Goal: Task Accomplishment & Management: Use online tool/utility

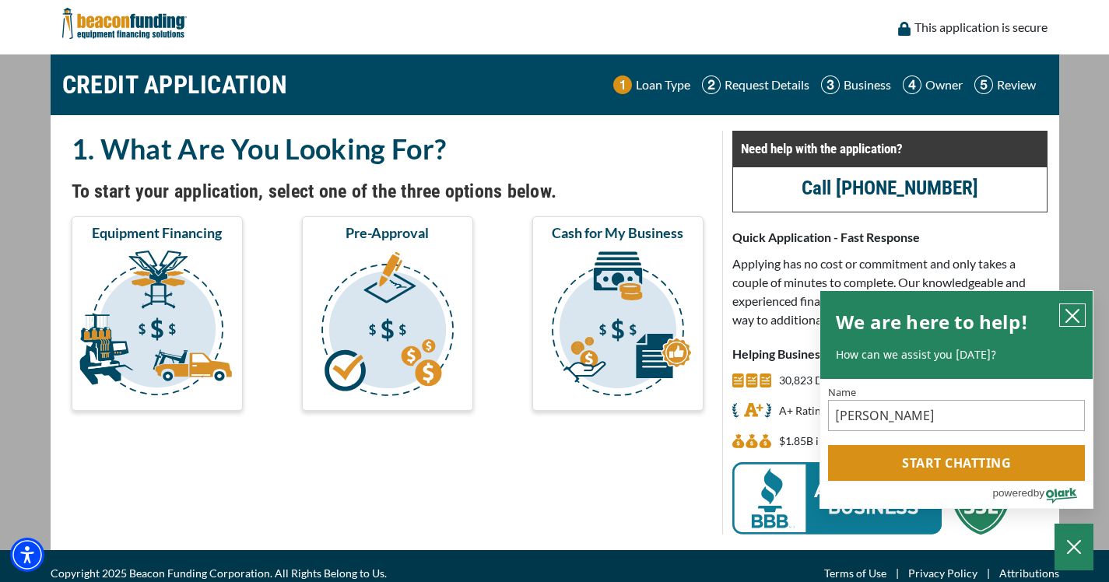
click at [1070, 308] on icon "close chatbox" at bounding box center [1073, 316] width 16 height 16
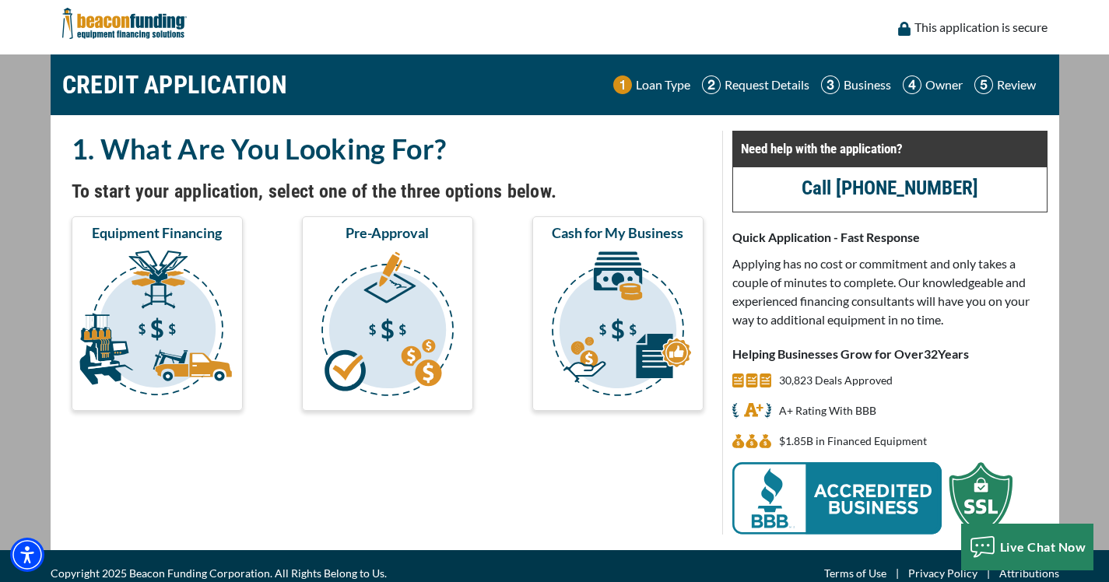
scroll to position [17, 0]
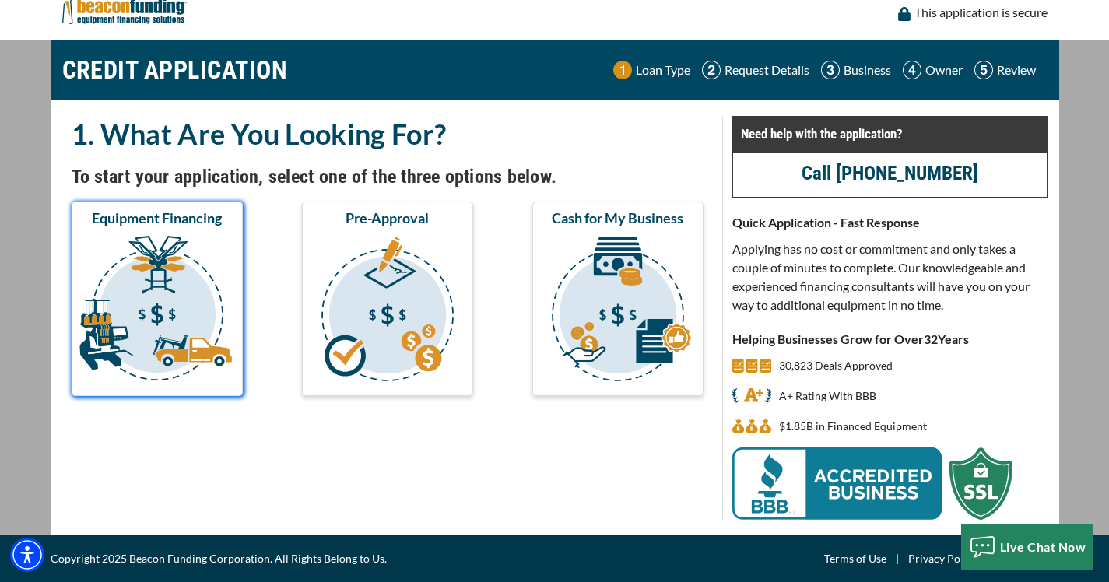
click at [155, 308] on img "submit" at bounding box center [157, 312] width 165 height 156
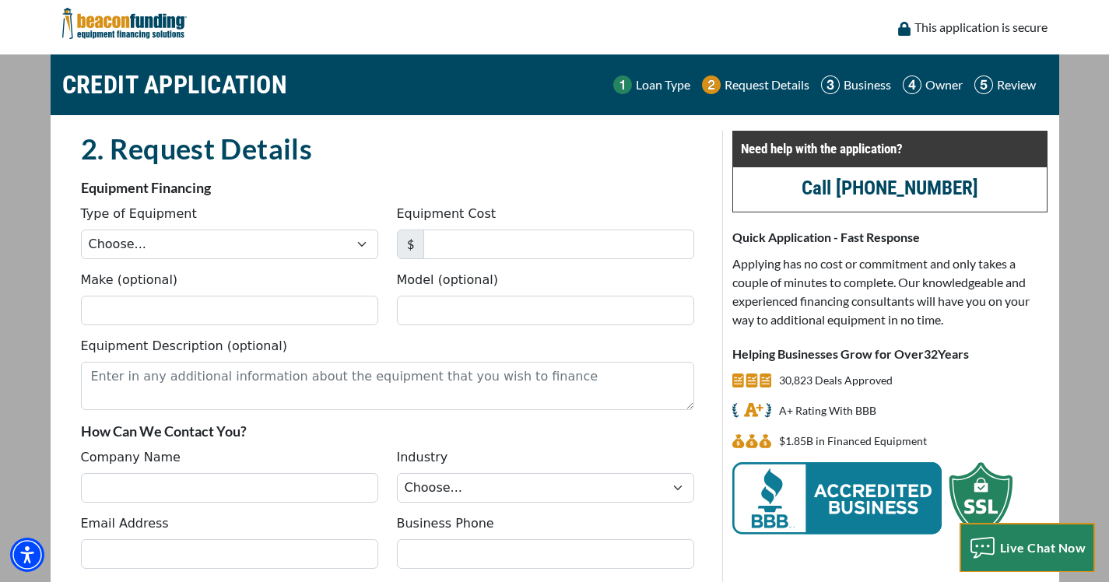
click at [1021, 553] on span "Live Chat Now" at bounding box center [1043, 547] width 86 height 15
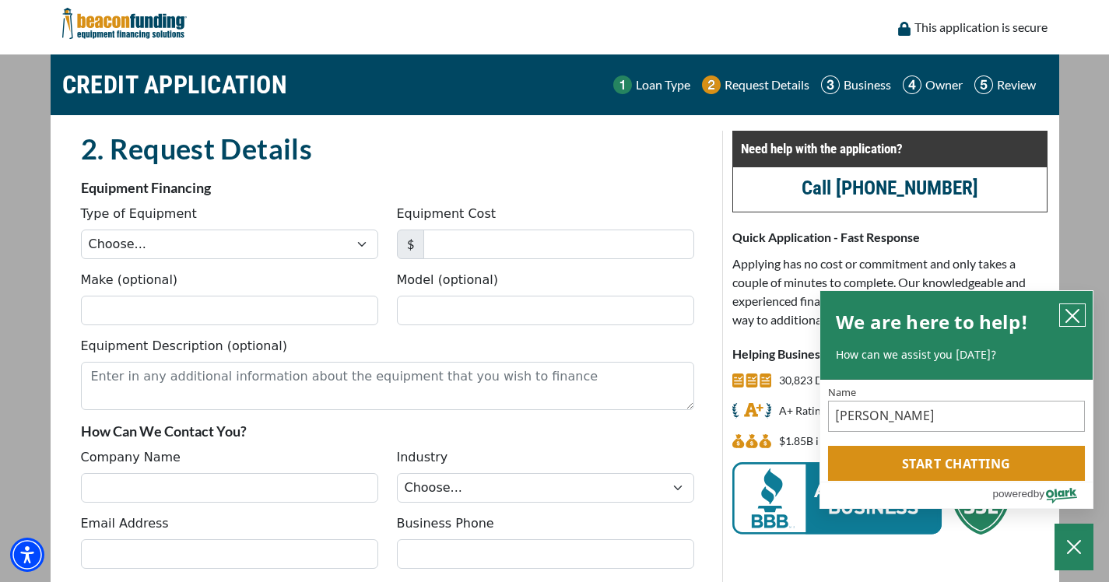
click at [1077, 310] on icon "close chatbox" at bounding box center [1073, 316] width 12 height 12
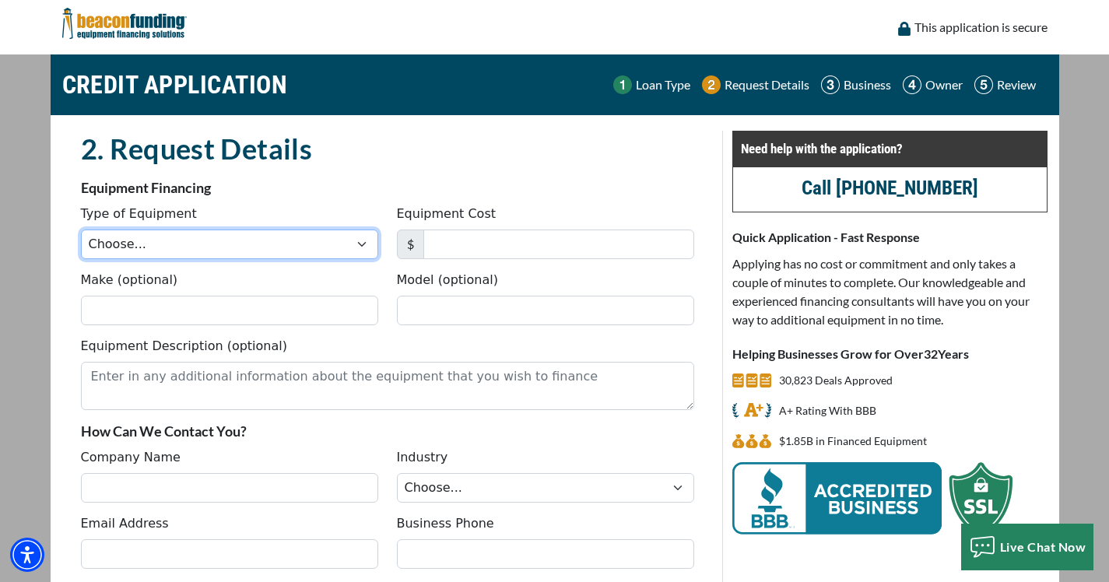
click at [291, 257] on select "Choose... Backhoe Boom/Bucket Truck Chipper Commercial Mower Crane DTG/DTF Prin…" at bounding box center [229, 245] width 297 height 30
click at [150, 29] on img at bounding box center [124, 23] width 125 height 47
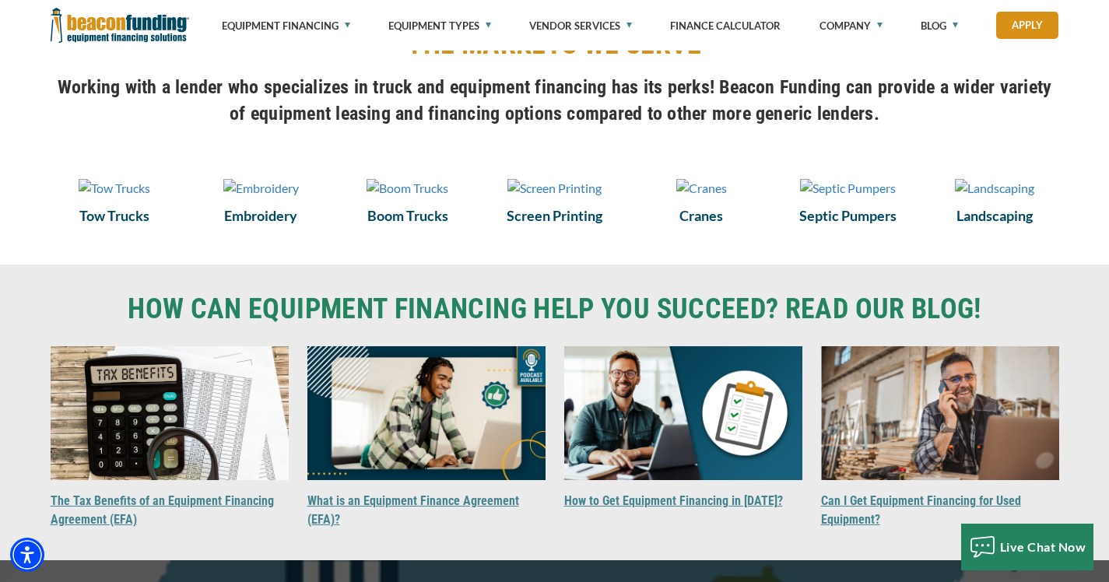
scroll to position [1130, 0]
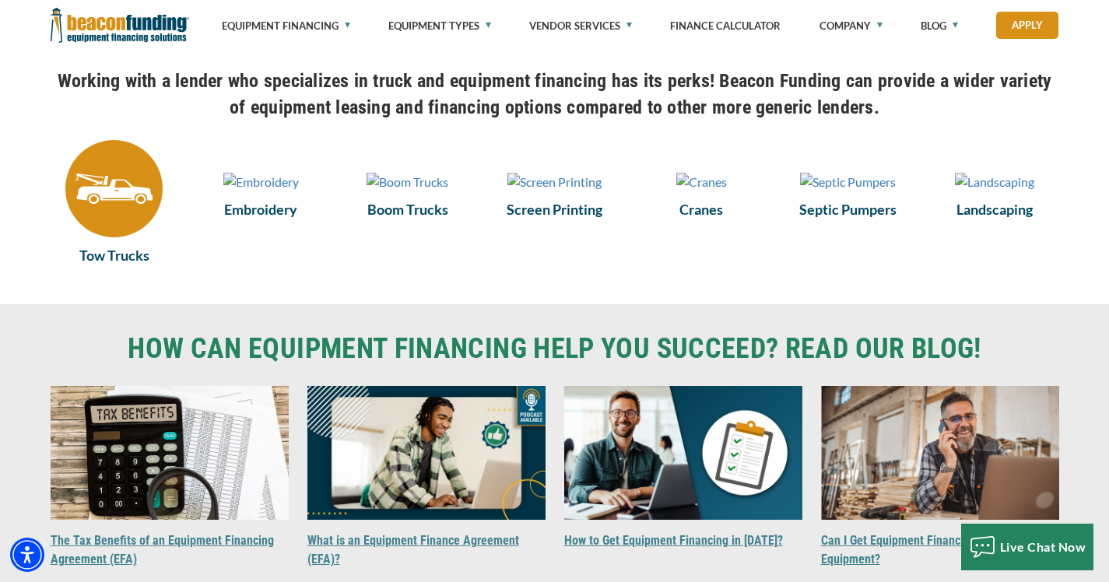
click at [88, 237] on img at bounding box center [113, 188] width 97 height 97
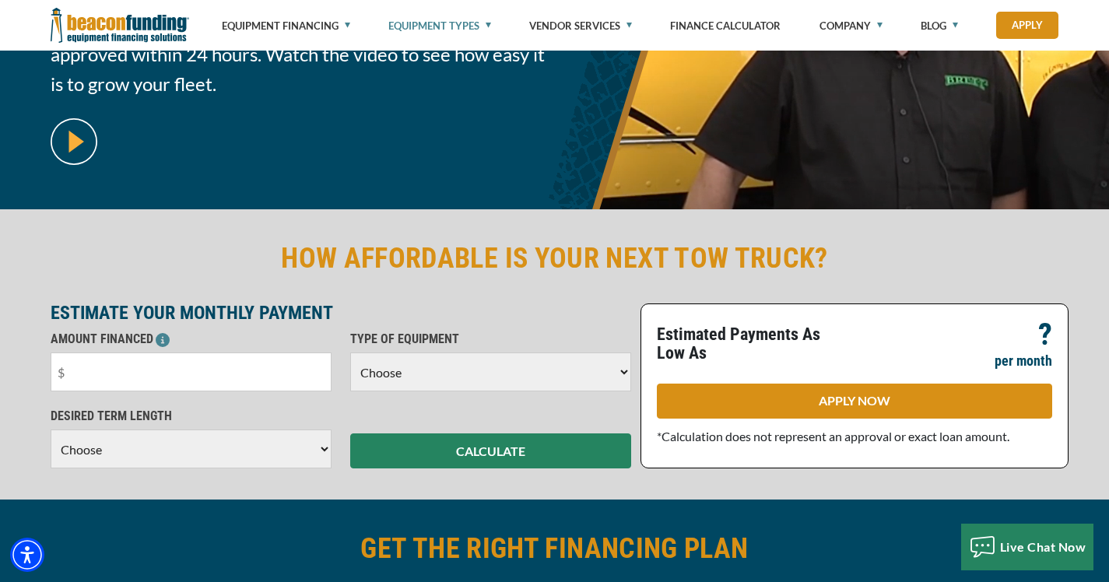
scroll to position [241, 0]
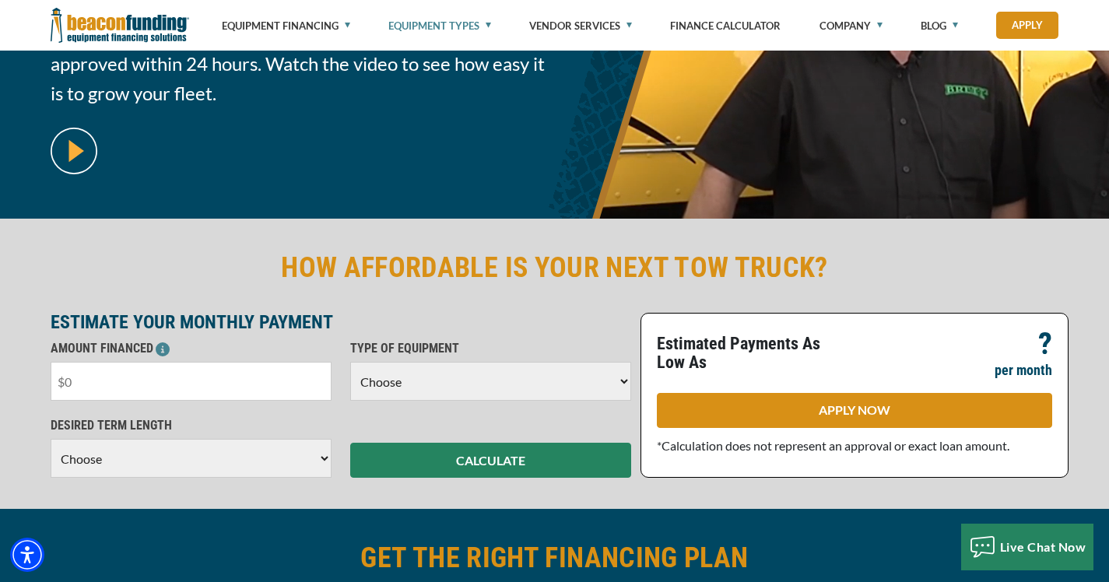
click at [283, 380] on input "text" at bounding box center [191, 381] width 281 height 39
type input "$50,000"
click at [153, 470] on select "Choose 36 Months 48 Months 60 Months" at bounding box center [191, 458] width 281 height 39
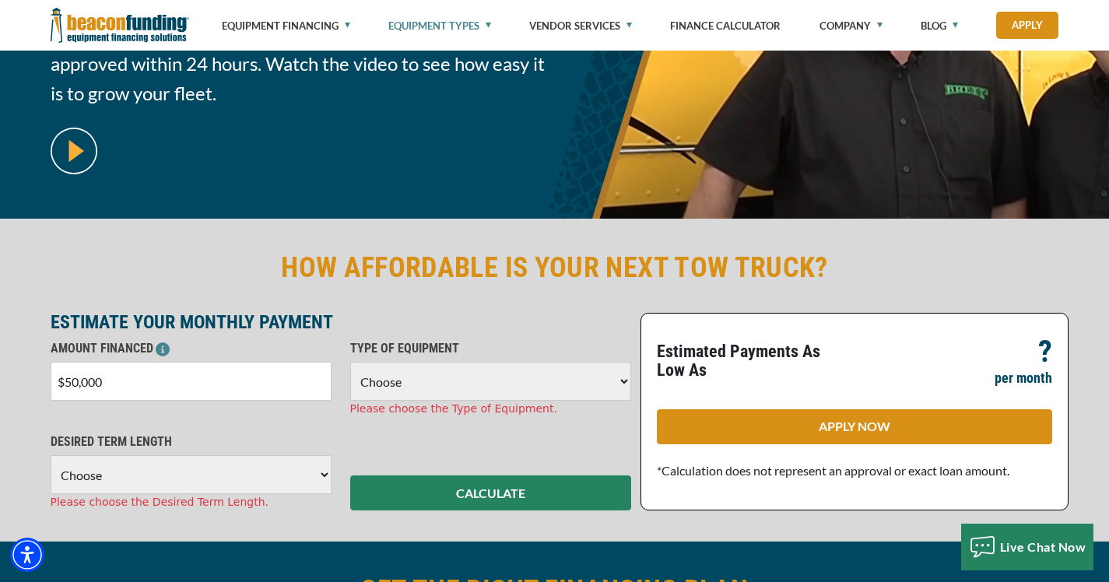
select select "60"
click at [52, 455] on select "Choose 36 Months 48 Months 60 Months" at bounding box center [191, 474] width 281 height 39
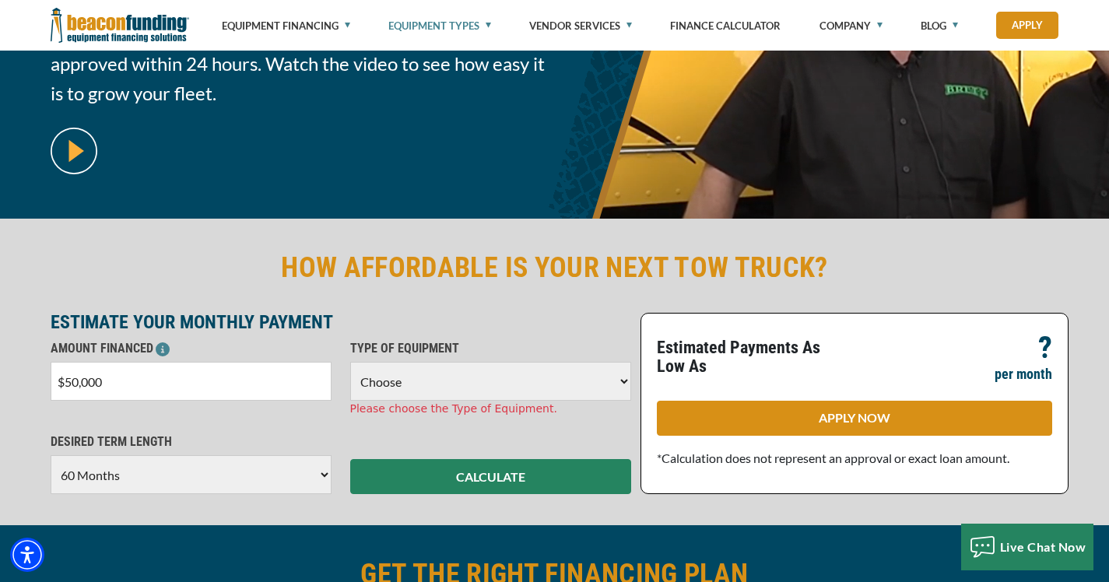
click at [385, 381] on select "Choose Backhoe Boom/Bucket Truck Chipper Commercial Mower Crane DTG/DTF Printin…" at bounding box center [490, 381] width 281 height 39
select select "5"
click at [352, 362] on select "Choose Backhoe Boom/Bucket Truck Chipper Commercial Mower Crane DTG/DTF Printin…" at bounding box center [490, 381] width 281 height 39
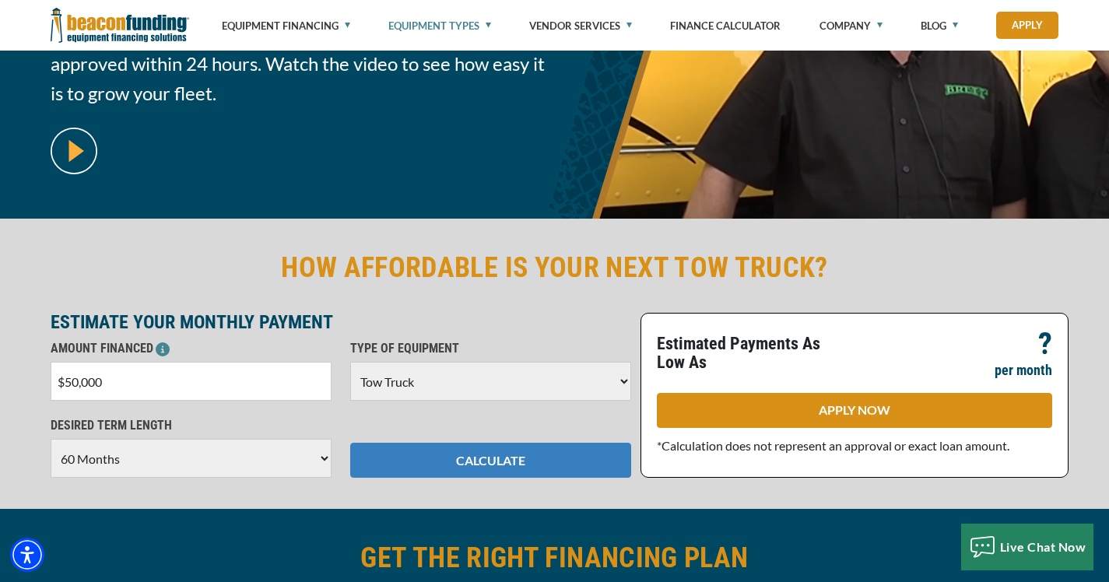
click at [441, 466] on button "CALCULATE" at bounding box center [490, 460] width 281 height 35
